Goal: Find specific page/section: Find specific page/section

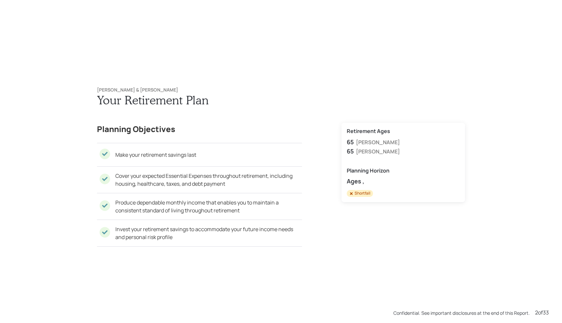
scroll to position [323, 0]
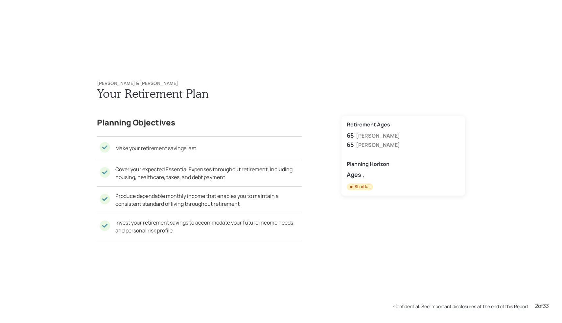
click at [334, 73] on div "[PERSON_NAME] & [PERSON_NAME] Demo Your Retirement Plan Planning Objectives Mak…" at bounding box center [281, 162] width 395 height 190
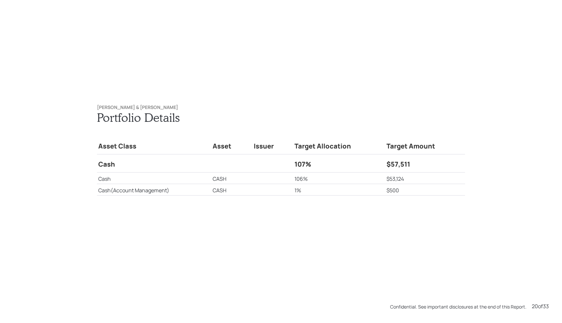
scroll to position [6129, 0]
